Goal: Navigation & Orientation: Find specific page/section

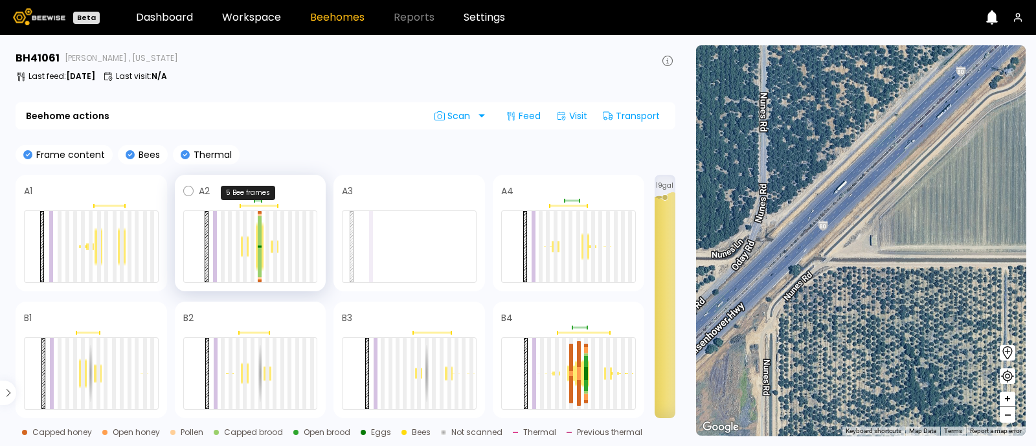
click at [246, 205] on div at bounding box center [259, 206] width 38 height 2
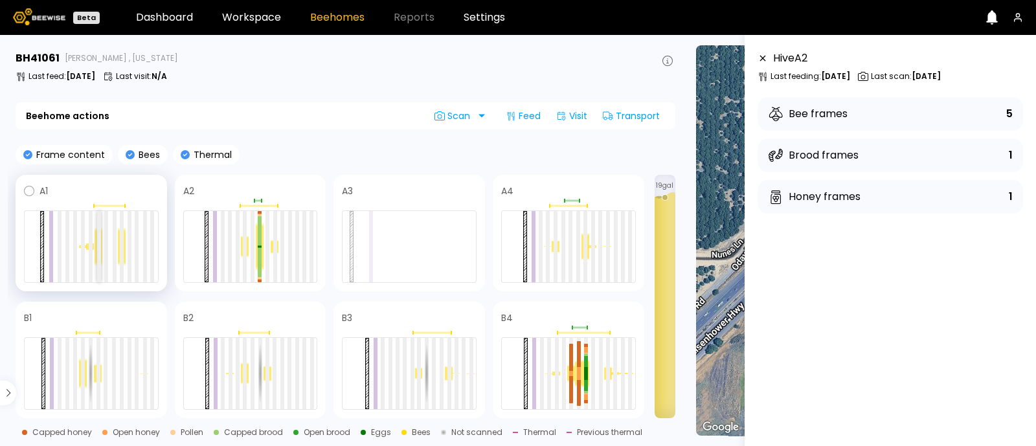
click at [98, 256] on div at bounding box center [99, 246] width 4 height 71
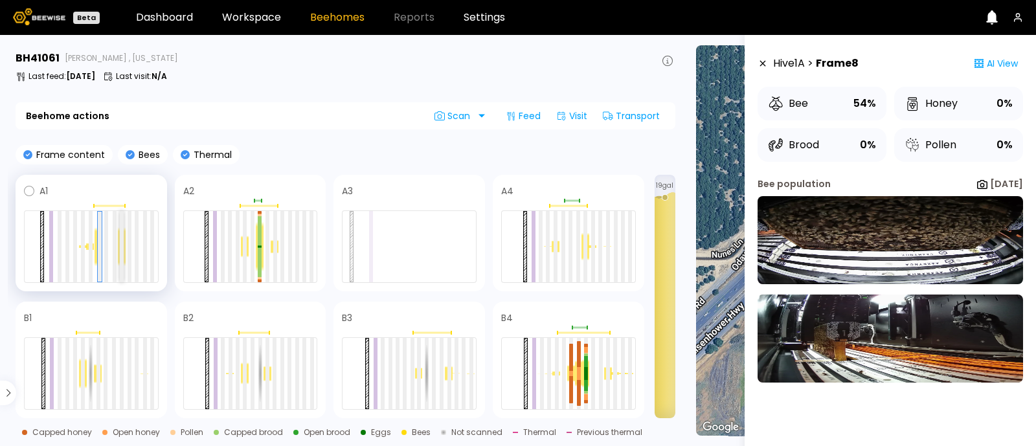
click at [123, 249] on div at bounding box center [122, 246] width 4 height 71
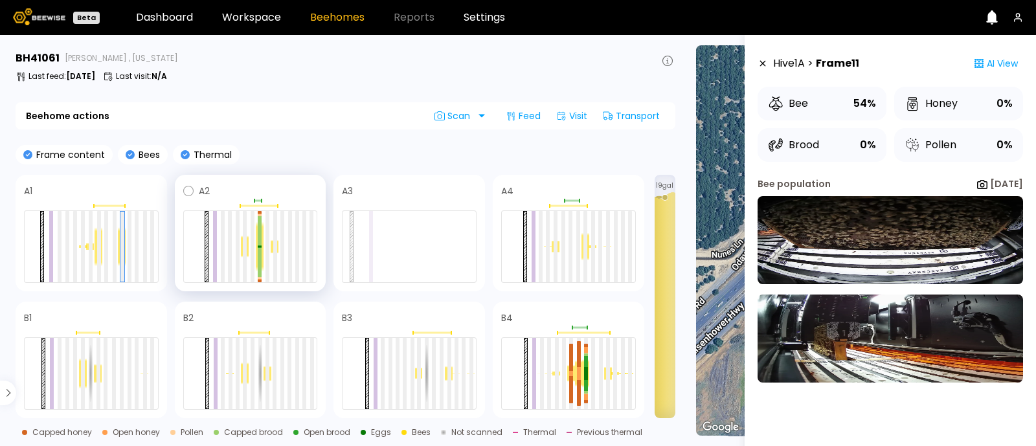
click at [262, 248] on div at bounding box center [260, 247] width 8 height 50
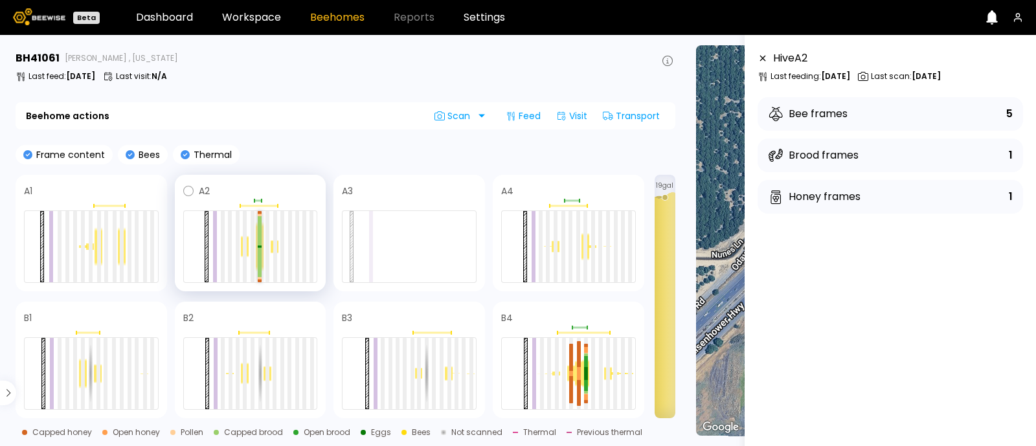
click at [260, 248] on div at bounding box center [260, 262] width 4 height 29
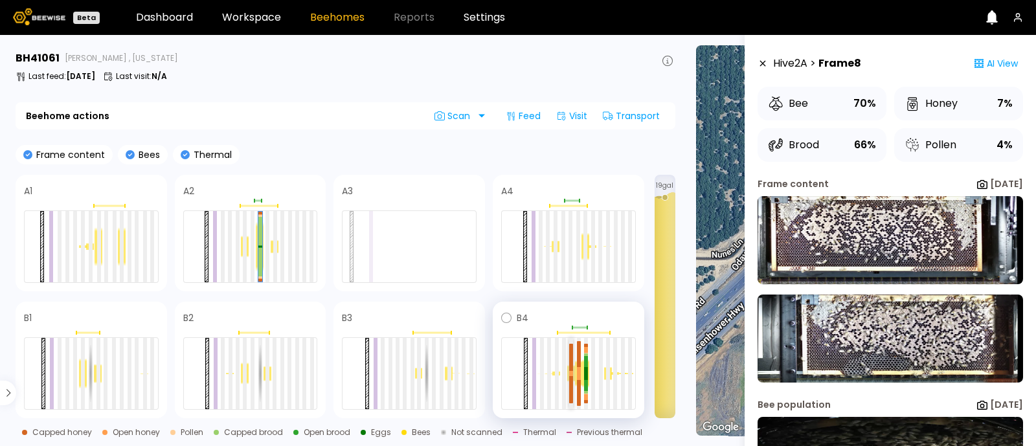
click at [569, 366] on div at bounding box center [571, 357] width 4 height 27
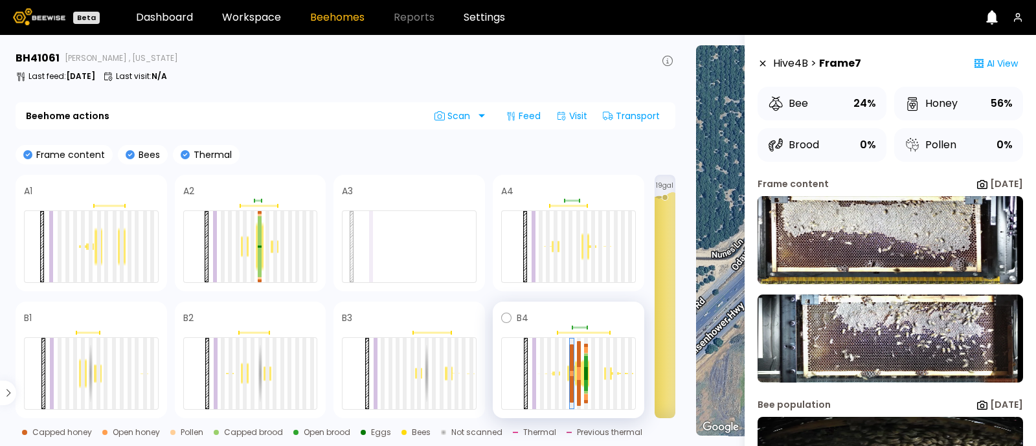
click at [581, 374] on div at bounding box center [579, 373] width 8 height 27
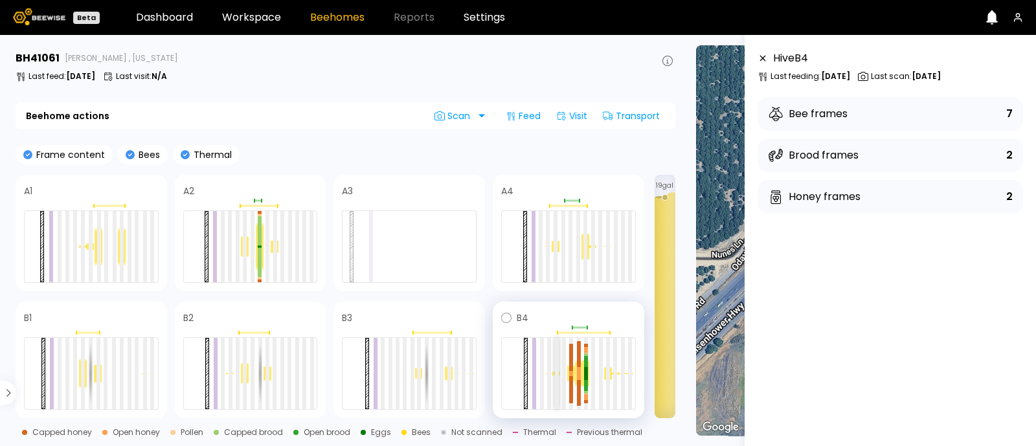
click at [555, 375] on div at bounding box center [557, 373] width 4 height 71
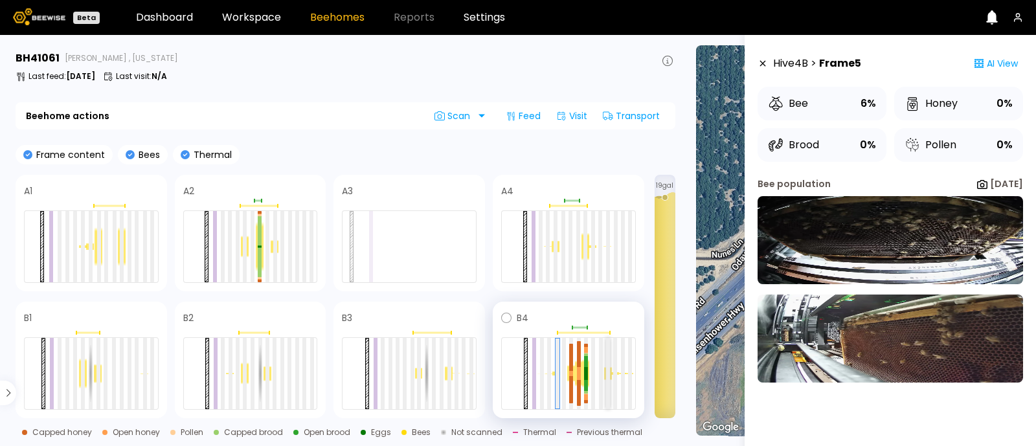
click at [608, 377] on div at bounding box center [608, 373] width 4 height 71
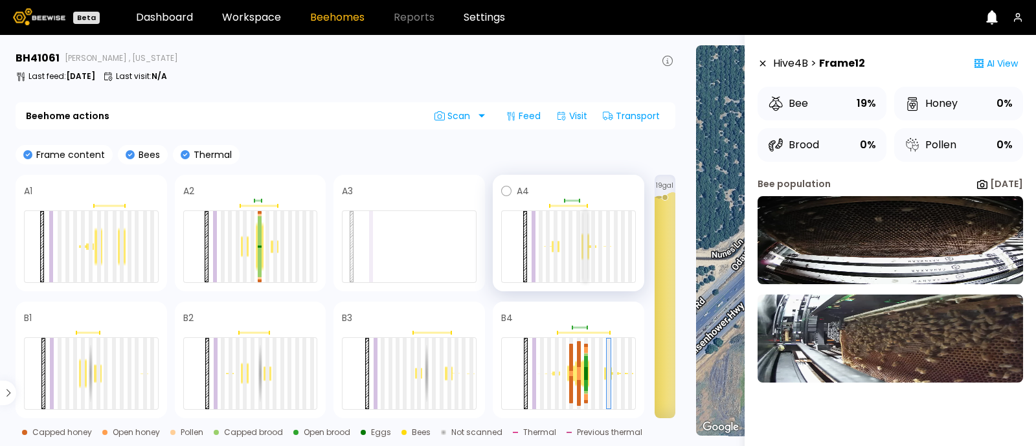
click at [586, 251] on div at bounding box center [585, 246] width 4 height 71
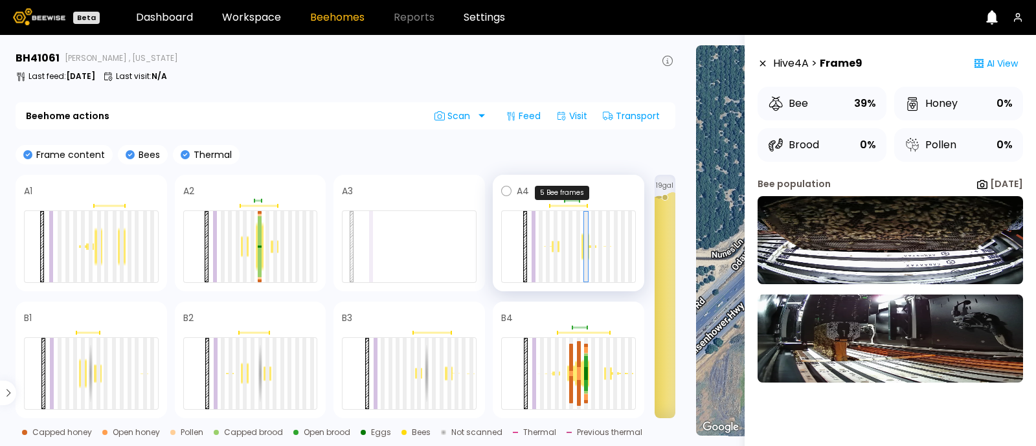
click at [557, 207] on div at bounding box center [568, 206] width 135 height 4
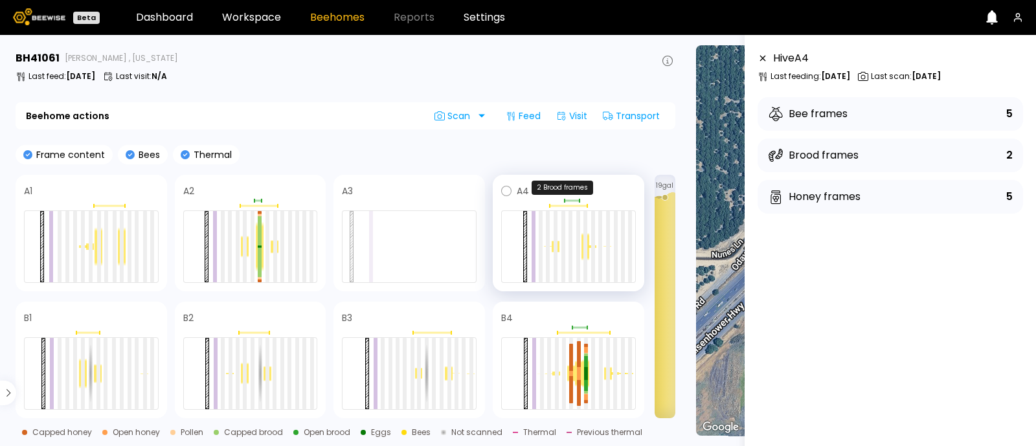
click at [557, 200] on div at bounding box center [568, 201] width 135 height 4
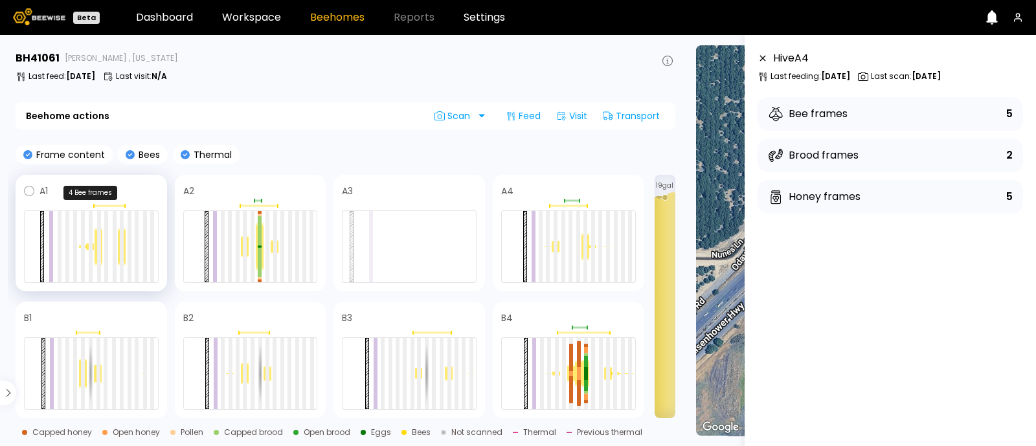
click at [109, 205] on div at bounding box center [108, 206] width 31 height 2
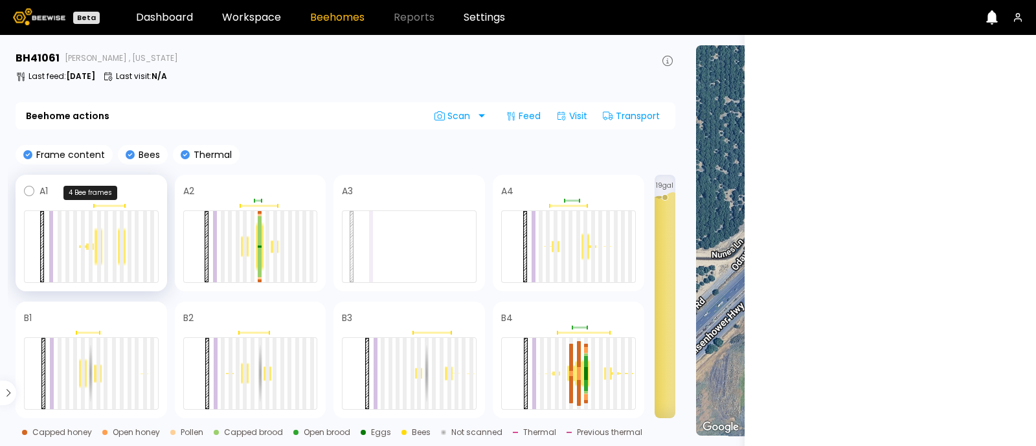
click at [109, 205] on div at bounding box center [108, 206] width 31 height 2
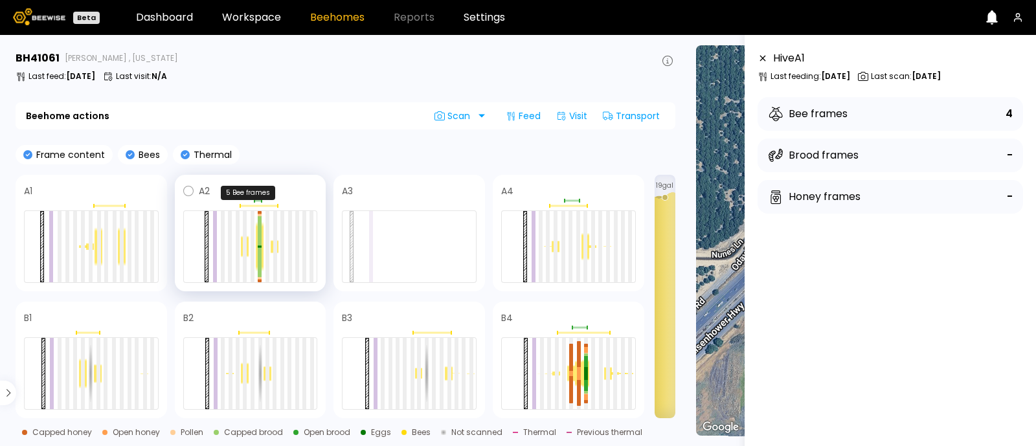
click at [249, 205] on div at bounding box center [259, 206] width 38 height 2
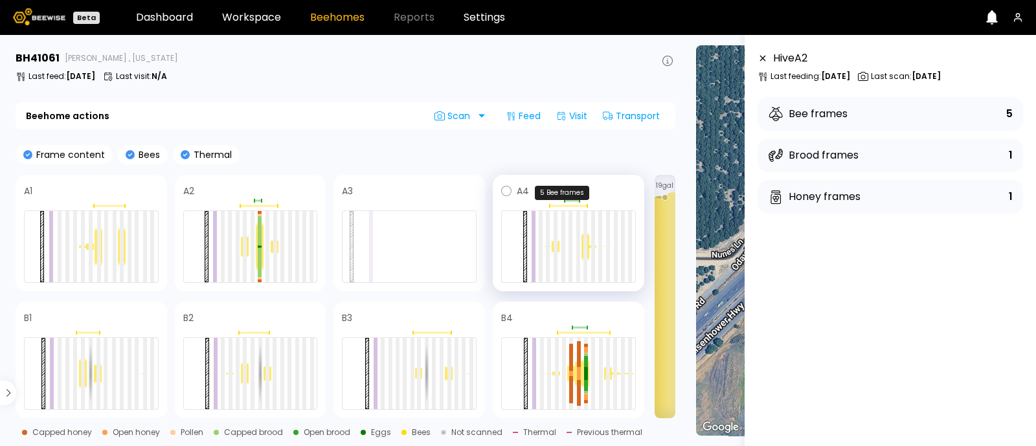
click at [553, 204] on div at bounding box center [568, 206] width 135 height 4
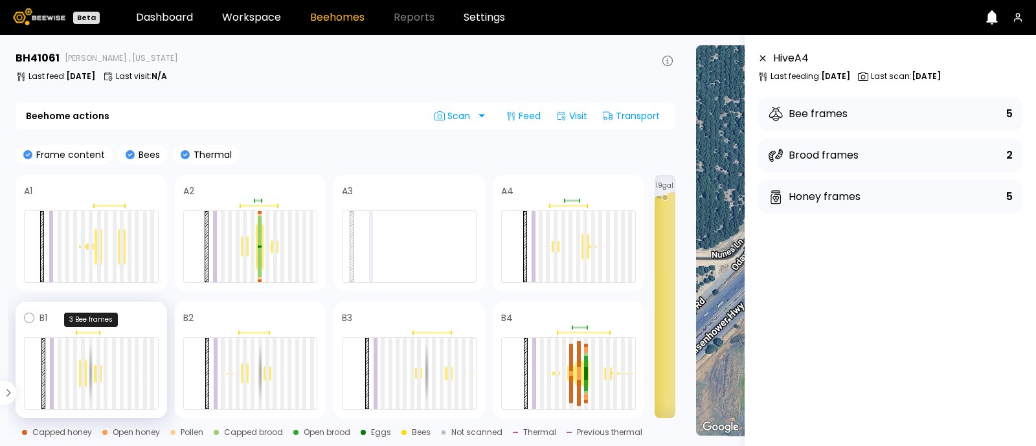
click at [88, 332] on div at bounding box center [87, 333] width 23 height 2
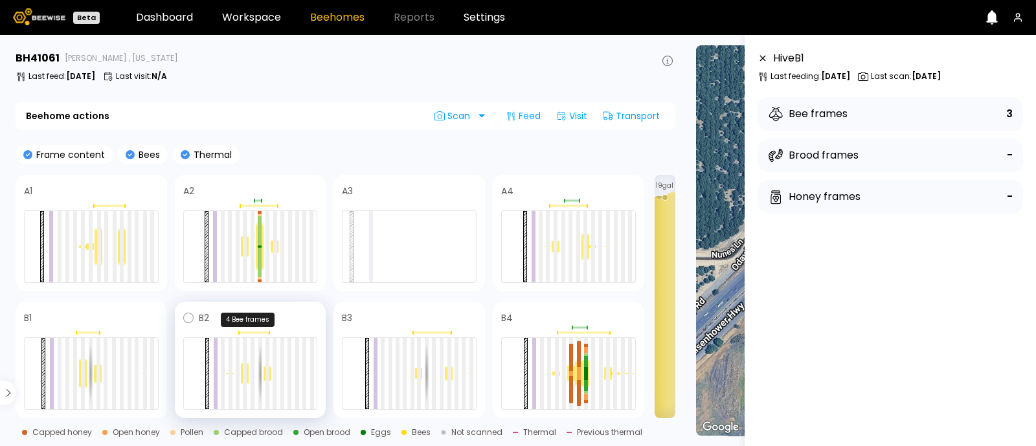
click at [258, 333] on div at bounding box center [250, 333] width 135 height 4
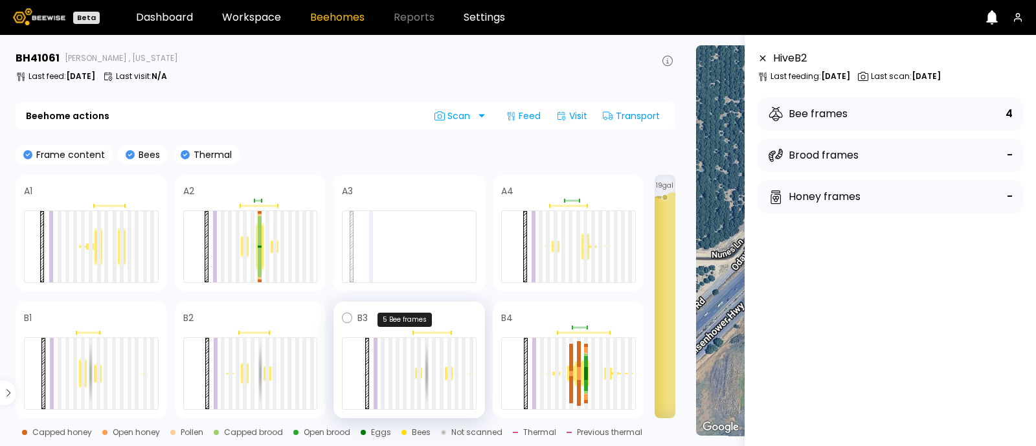
click at [430, 333] on div at bounding box center [431, 333] width 38 height 2
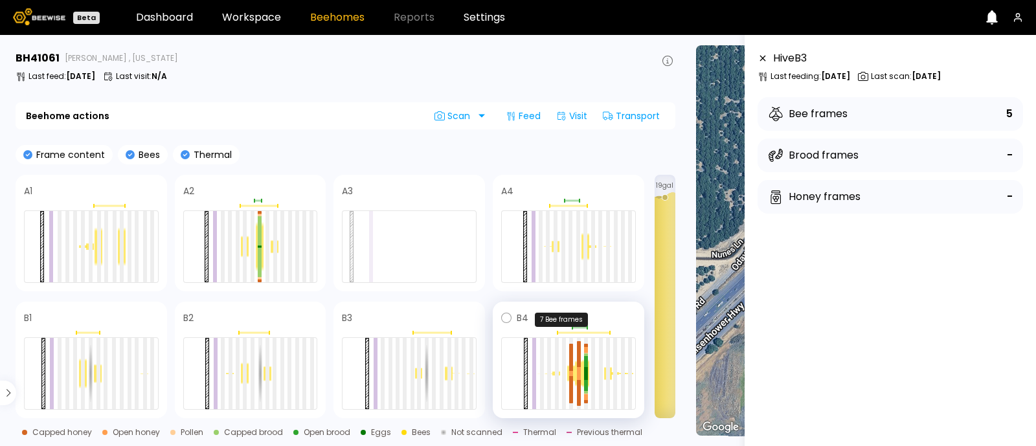
click at [586, 331] on div at bounding box center [568, 333] width 135 height 4
